Goal: Find specific page/section: Find specific page/section

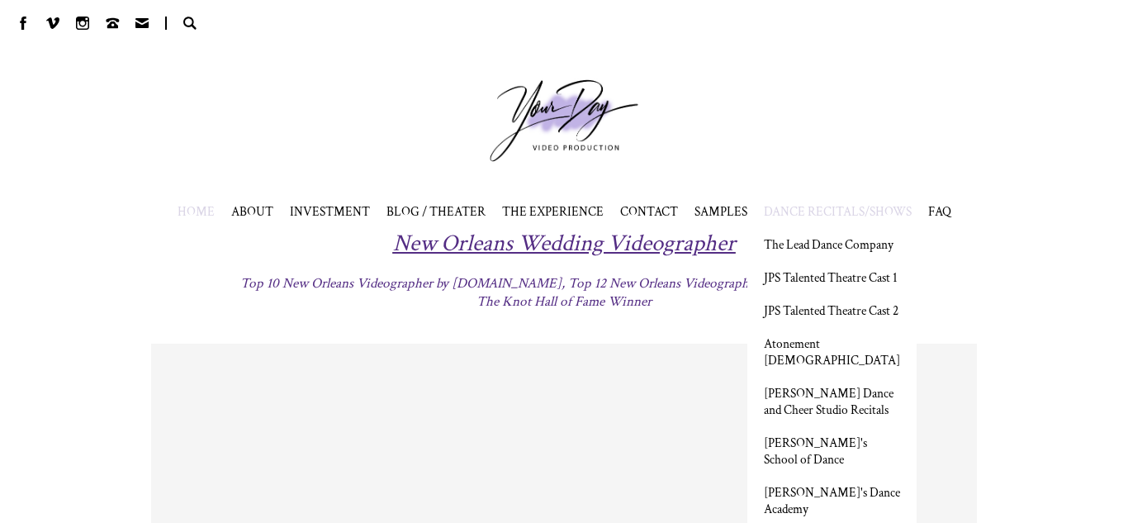
click at [838, 207] on span "DANCE RECITALS/SHOWS" at bounding box center [838, 211] width 148 height 17
click at [846, 418] on link "[PERSON_NAME] Dance and Cheer Studio Recitals" at bounding box center [832, 401] width 136 height 33
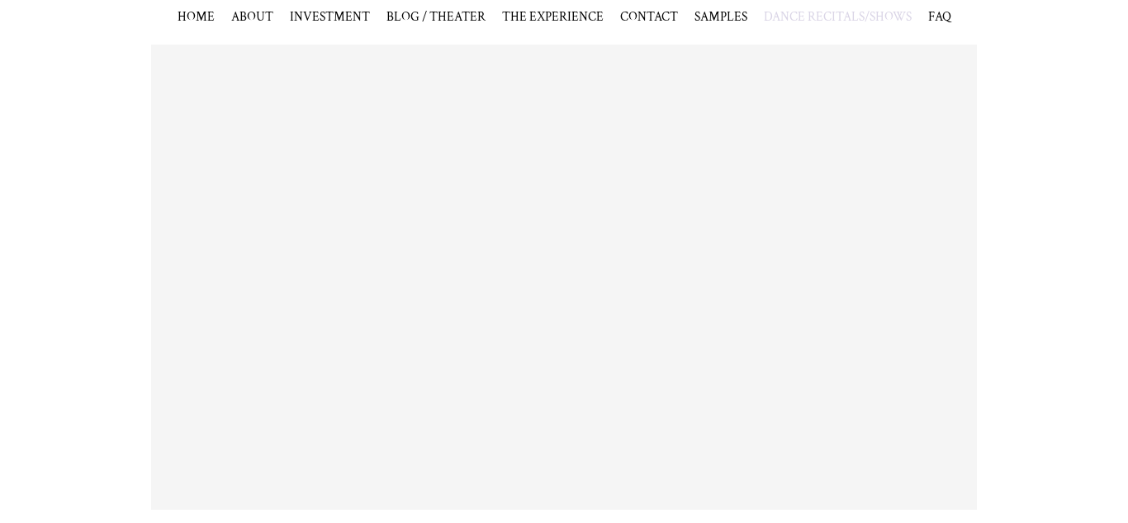
scroll to position [1525, 0]
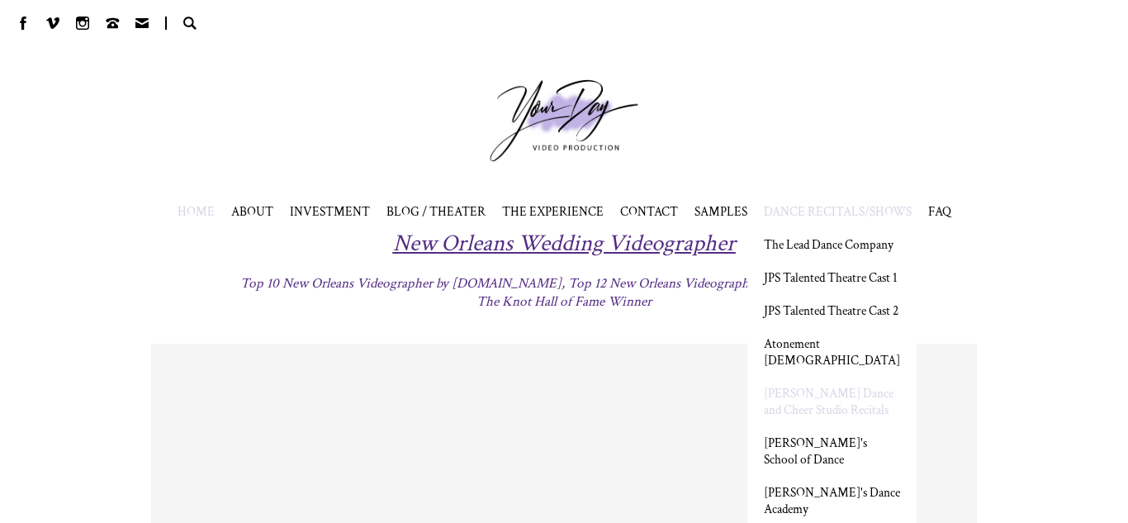
click at [832, 418] on link "[PERSON_NAME] Dance and Cheer Studio Recitals" at bounding box center [832, 401] width 136 height 33
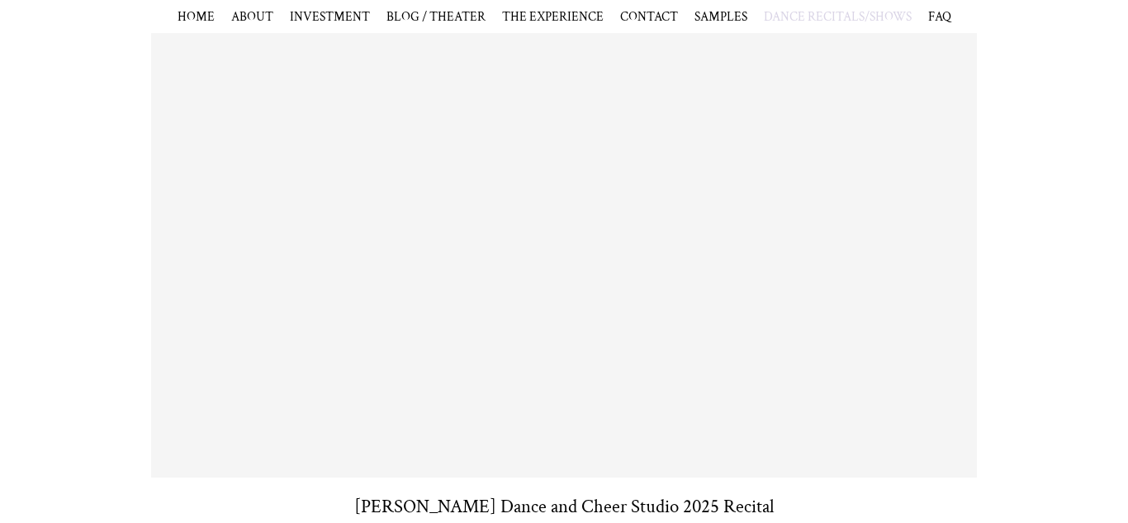
scroll to position [382, 0]
